Goal: Communication & Community: Ask a question

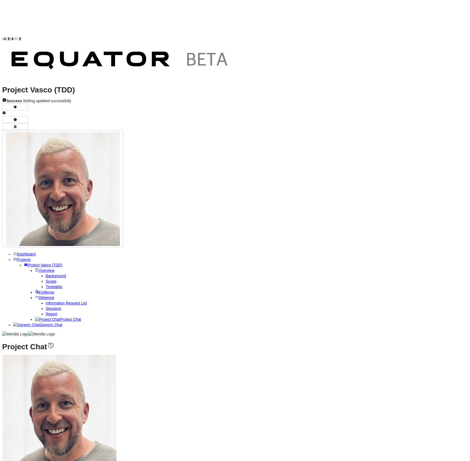
click at [17, 257] on span "Projects" at bounding box center [24, 259] width 14 height 4
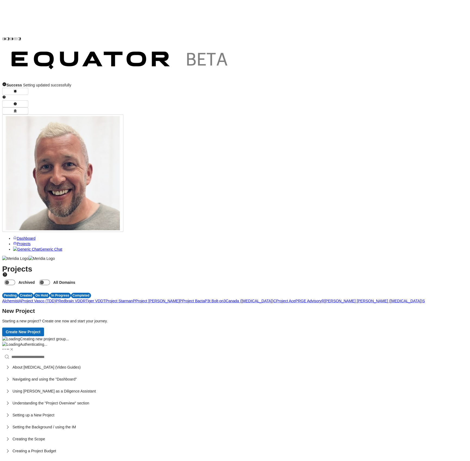
click at [86, 299] on span "R" at bounding box center [84, 301] width 3 height 4
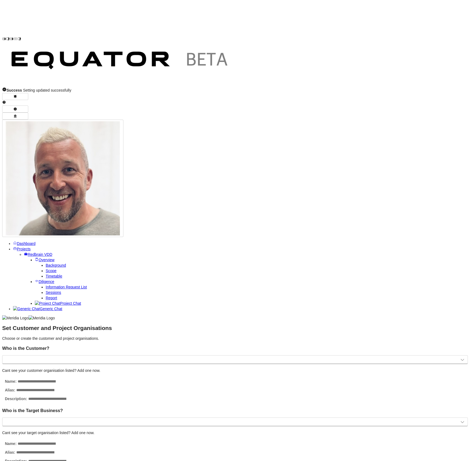
click at [18, 247] on span "Projects" at bounding box center [24, 249] width 14 height 4
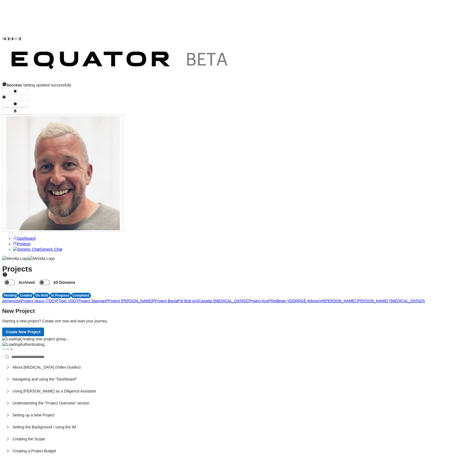
click at [271, 299] on link "Redbrain VDD R" at bounding box center [284, 301] width 27 height 4
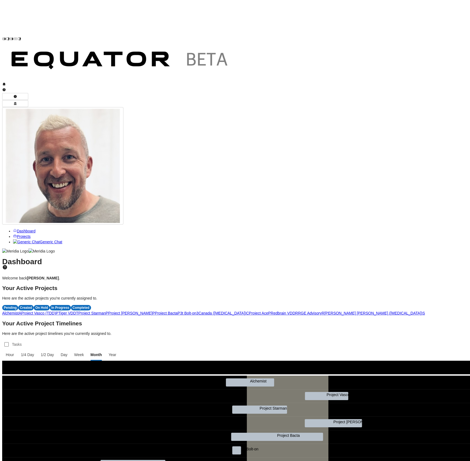
click at [295, 311] on span "R" at bounding box center [296, 313] width 3 height 4
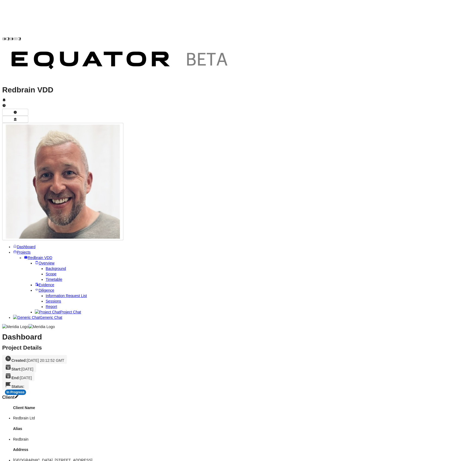
click at [37, 283] on link "Evidence" at bounding box center [45, 285] width 20 height 4
click at [120, 124] on img "button" at bounding box center [63, 181] width 114 height 114
click at [442, 54] on button "Invert OS Color Theme" at bounding box center [435, 58] width 48 height 9
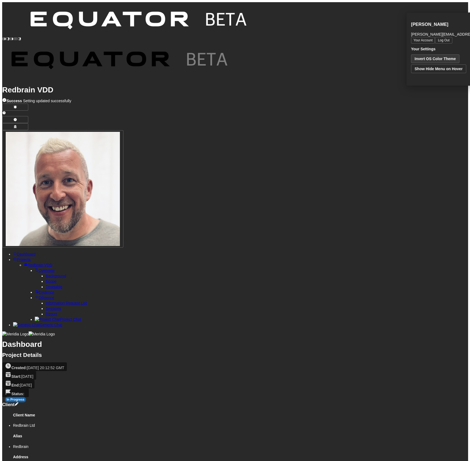
scroll to position [0, 0]
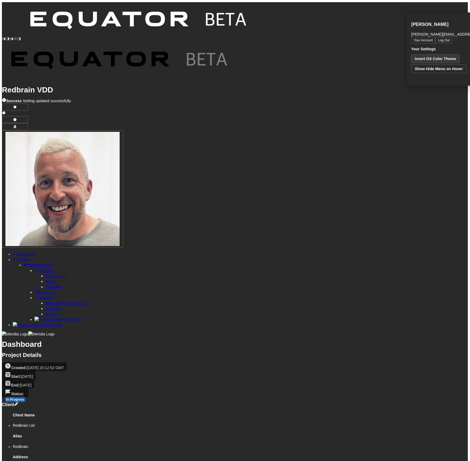
click at [354, 342] on h1 "Dashboard" at bounding box center [235, 344] width 466 height 5
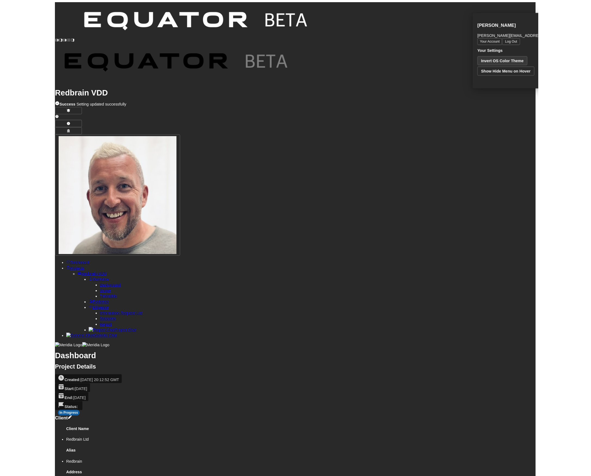
scroll to position [0, 0]
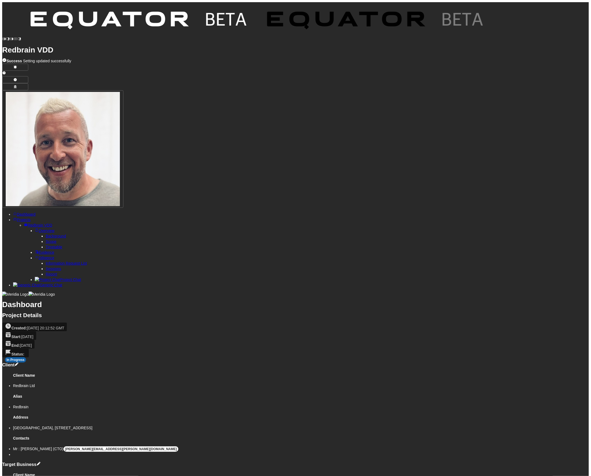
click at [46, 272] on span "Report" at bounding box center [51, 274] width 11 height 4
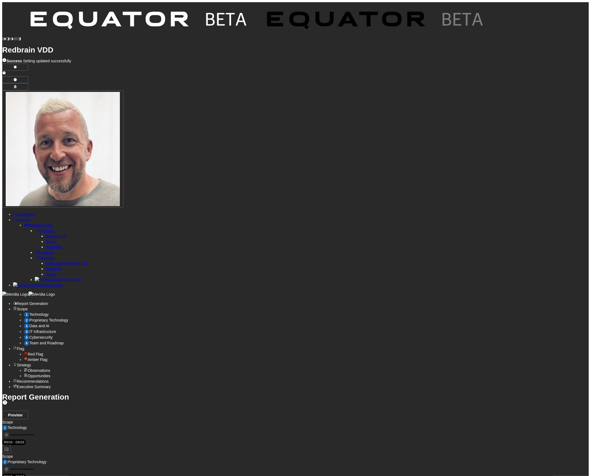
click at [49, 312] on span "Technology" at bounding box center [38, 314] width 19 height 4
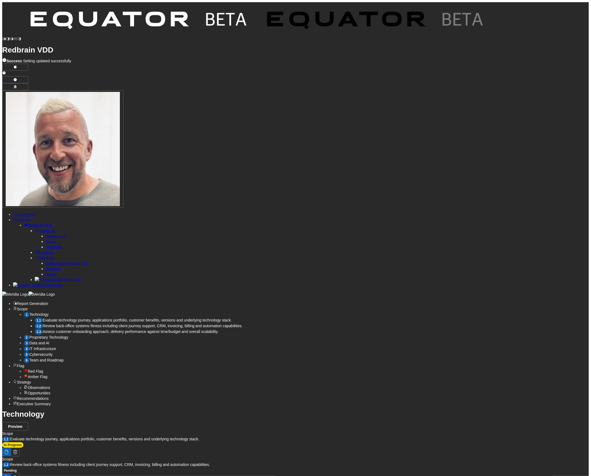
click at [68, 335] on span "Proprietary Technology" at bounding box center [48, 337] width 39 height 4
click at [49, 341] on span "Data and AI" at bounding box center [39, 343] width 20 height 4
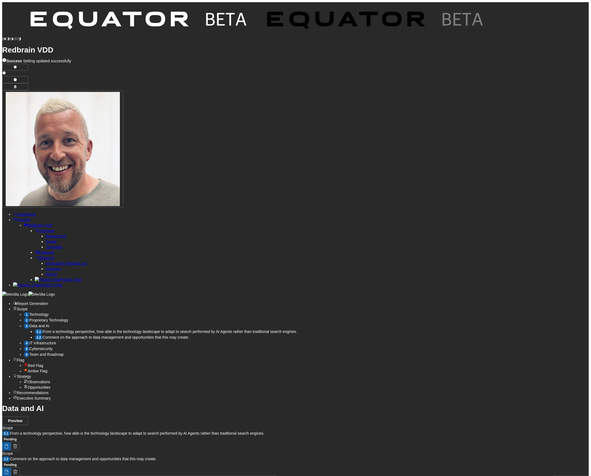
click at [56, 341] on span "IT Infrastructure" at bounding box center [42, 343] width 27 height 4
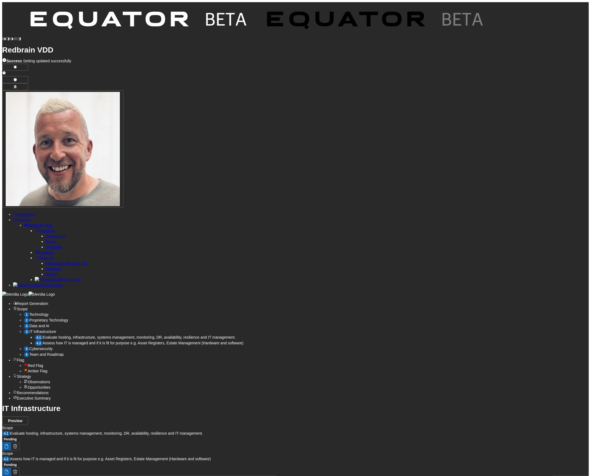
click at [23, 217] on span "Projects" at bounding box center [24, 219] width 14 height 4
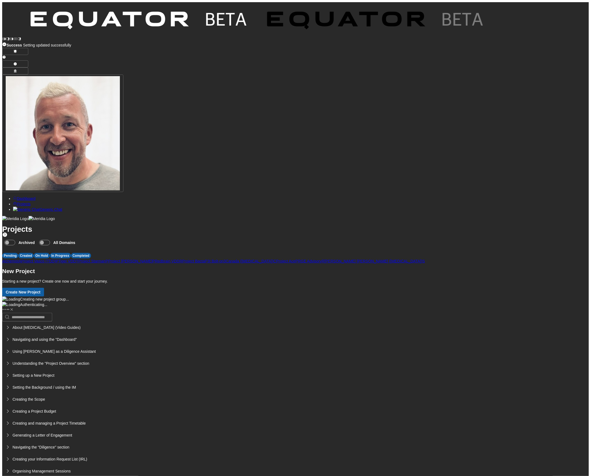
click at [58, 259] on span "P" at bounding box center [57, 261] width 2 height 4
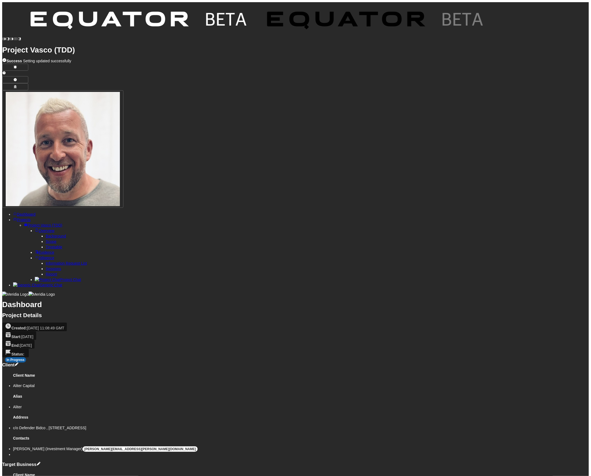
click at [46, 272] on span "Report" at bounding box center [51, 274] width 11 height 4
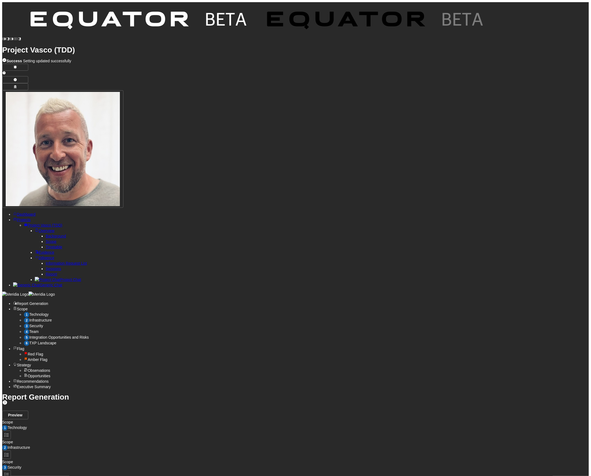
click at [56, 341] on span "TXP Landscape" at bounding box center [42, 343] width 27 height 4
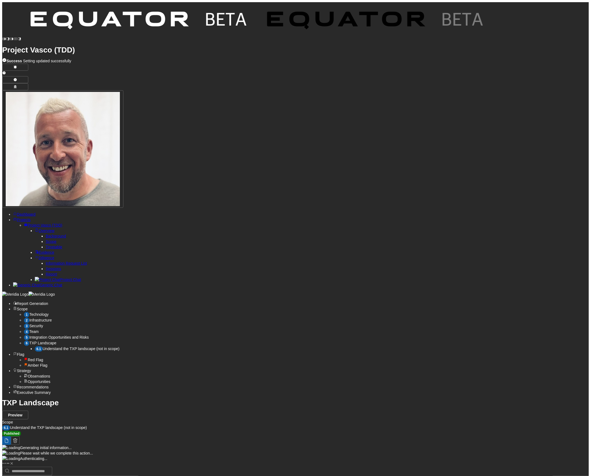
click at [120, 346] on span "Understand the TXP landscape (not in scope)" at bounding box center [81, 348] width 77 height 4
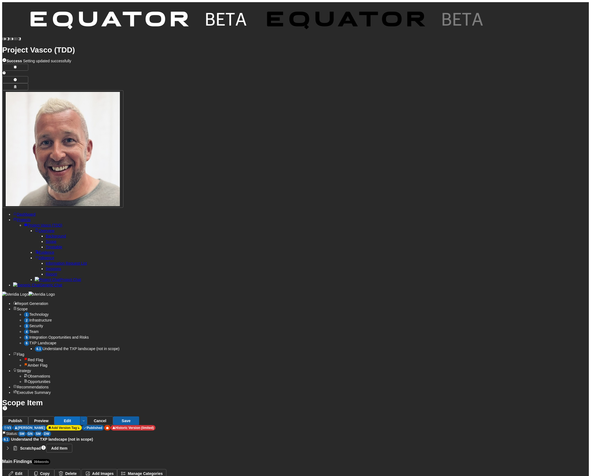
click at [80, 416] on button "Edit" at bounding box center [67, 420] width 26 height 9
select select "*******"
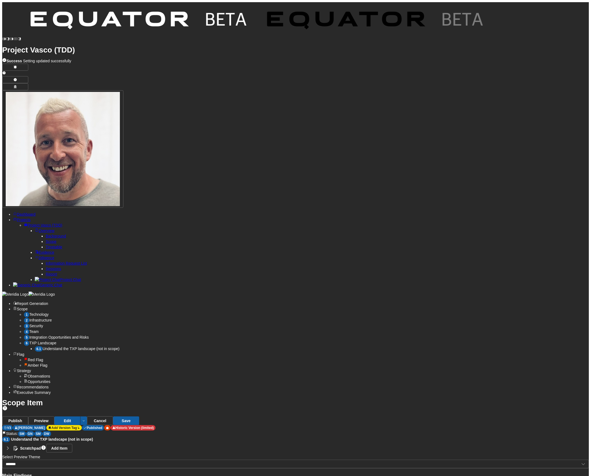
type textarea "**********"
drag, startPoint x: 548, startPoint y: 467, endPoint x: 554, endPoint y: 468, distance: 6.1
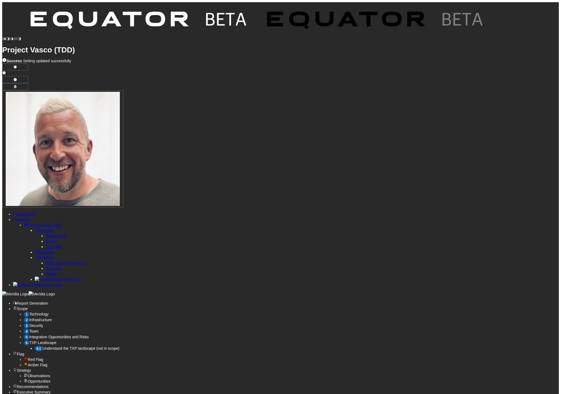
type textarea "**********"
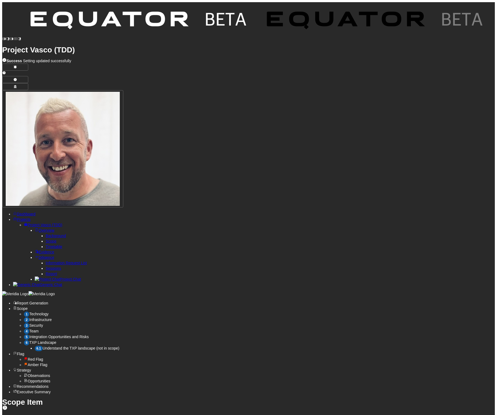
scroll to position [0, 0]
